Goal: Find specific page/section: Find specific page/section

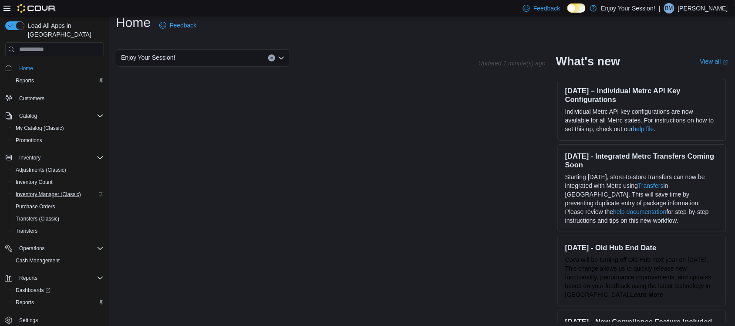
scroll to position [12, 0]
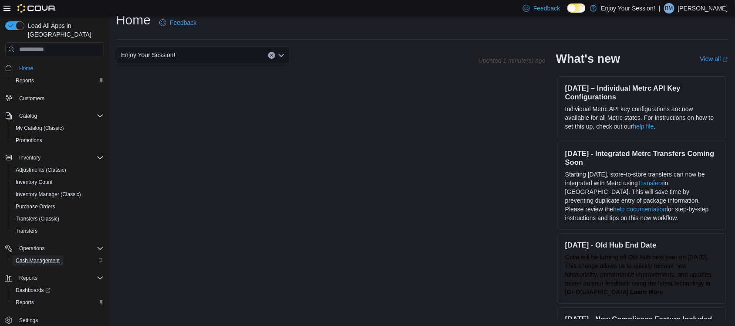
click at [40, 257] on span "Cash Management" at bounding box center [38, 260] width 44 height 7
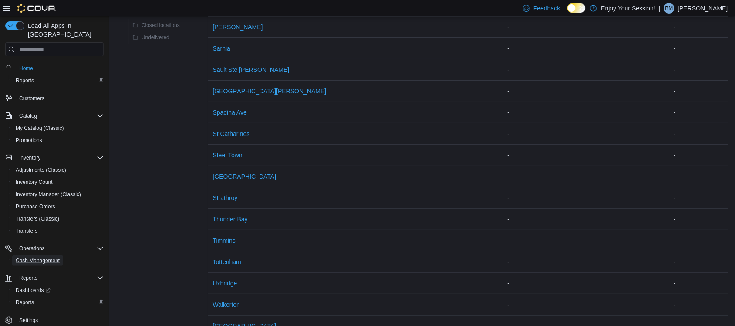
scroll to position [1047, 0]
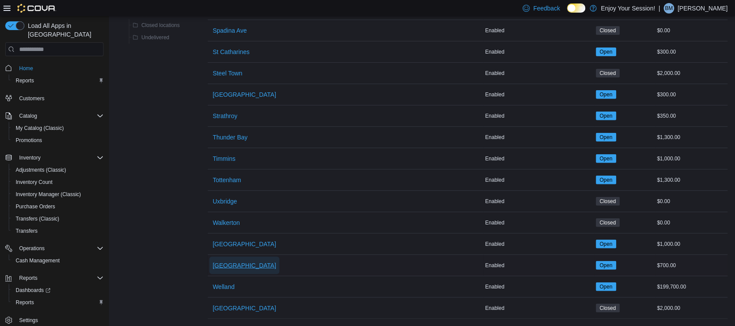
click at [233, 257] on span "[GEOGRAPHIC_DATA]" at bounding box center [245, 265] width 64 height 17
